Goal: Information Seeking & Learning: Learn about a topic

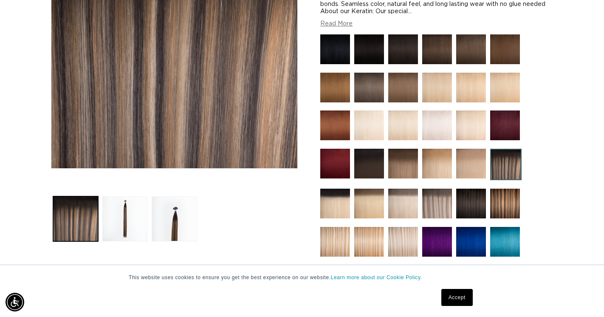
scroll to position [200, 0]
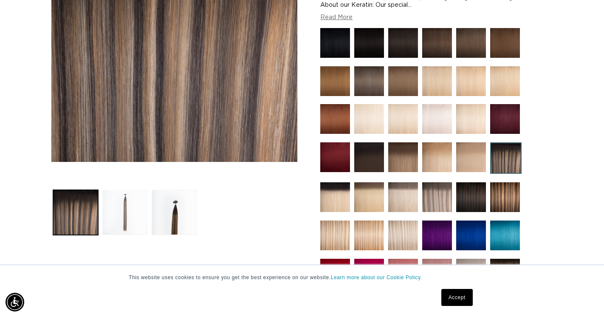
click at [135, 198] on button "Load image 2 in gallery view" at bounding box center [124, 212] width 45 height 45
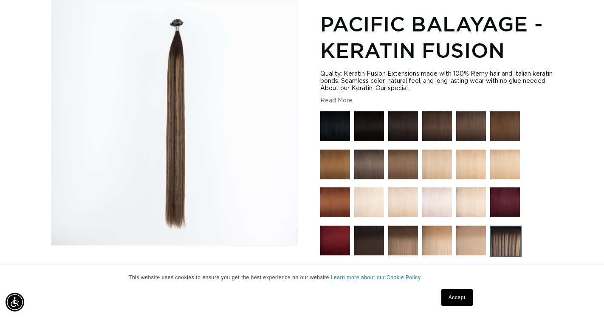
scroll to position [0, 1087]
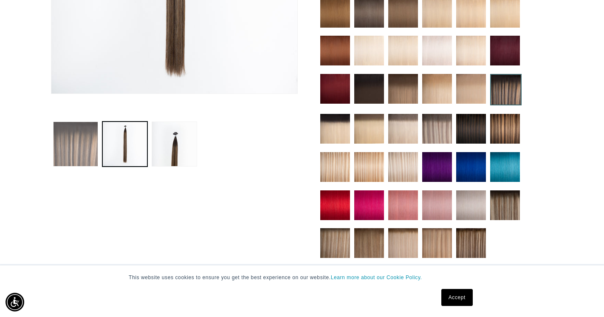
click at [84, 153] on button "Load image 1 in gallery view" at bounding box center [75, 143] width 45 height 45
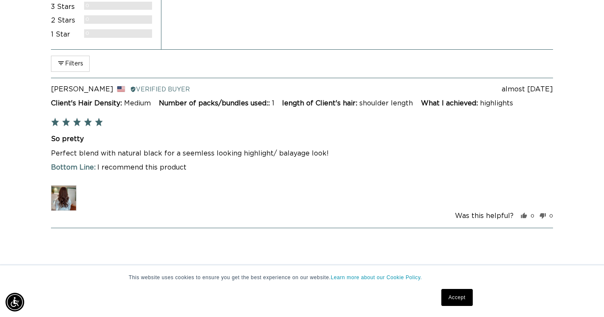
scroll to position [0, 0]
click at [53, 199] on img at bounding box center [63, 197] width 25 height 25
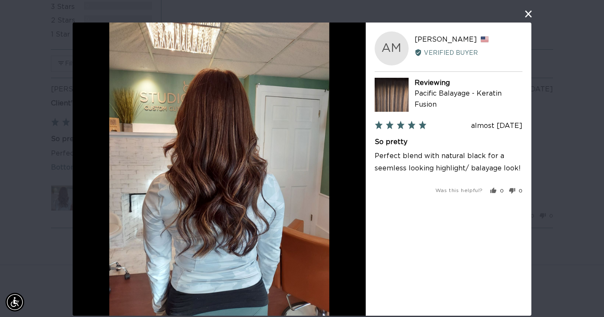
click at [530, 14] on button "close this modal window" at bounding box center [528, 14] width 10 height 10
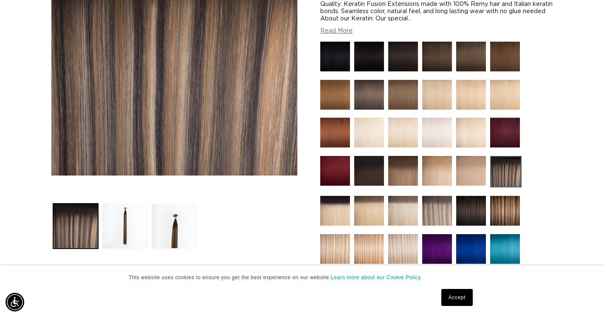
scroll to position [210, 0]
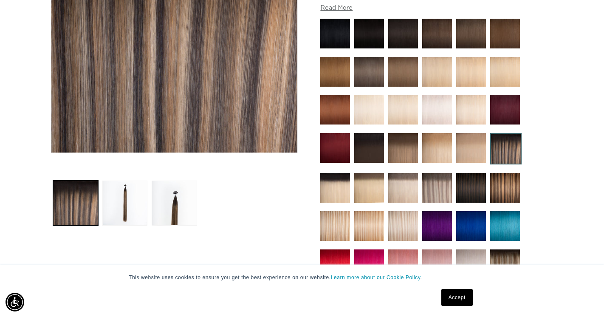
click at [436, 190] on img at bounding box center [437, 188] width 30 height 30
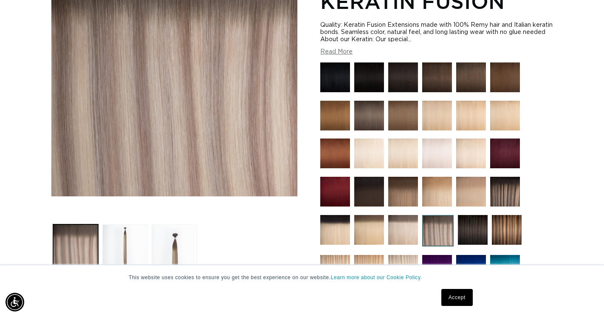
scroll to position [0, 543]
click at [508, 186] on img at bounding box center [505, 192] width 30 height 30
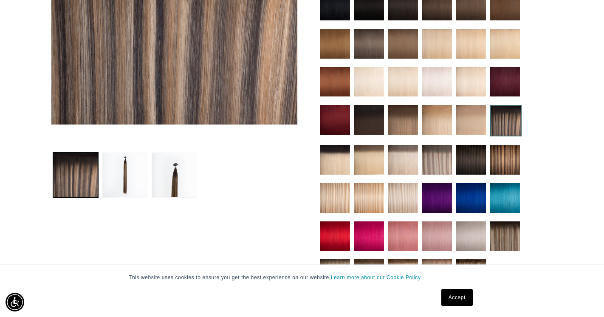
scroll to position [0, 543]
click at [502, 235] on img at bounding box center [505, 236] width 30 height 30
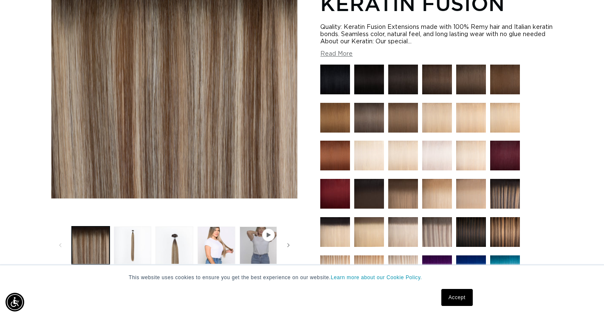
scroll to position [0, 543]
click at [229, 244] on button "Load image 4 in gallery view" at bounding box center [216, 245] width 38 height 38
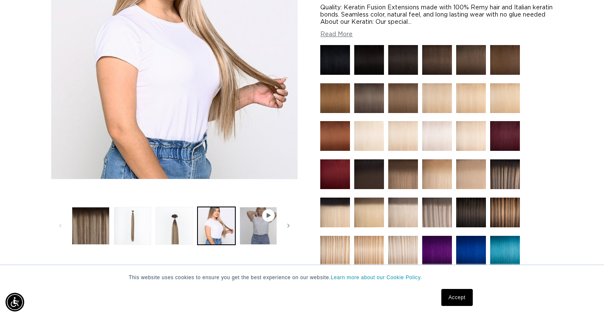
scroll to position [184, 0]
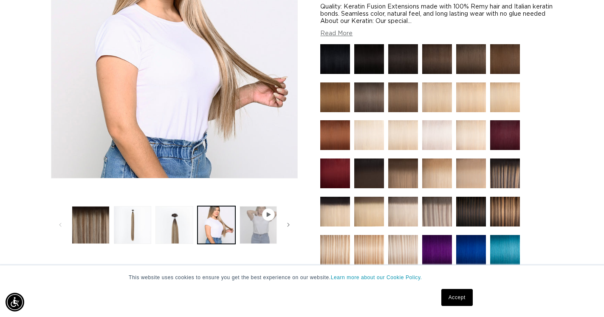
click at [248, 227] on button "Play video 1 in gallery view" at bounding box center [258, 225] width 38 height 38
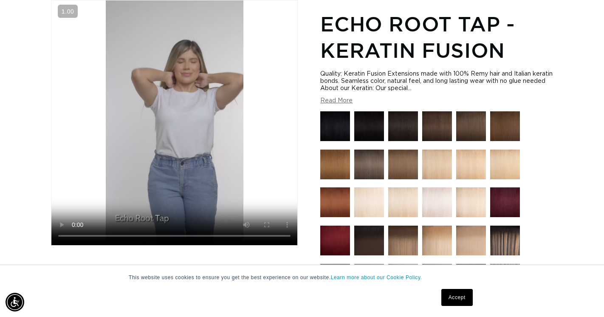
scroll to position [0, 0]
